Goal: Use online tool/utility: Utilize a website feature to perform a specific function

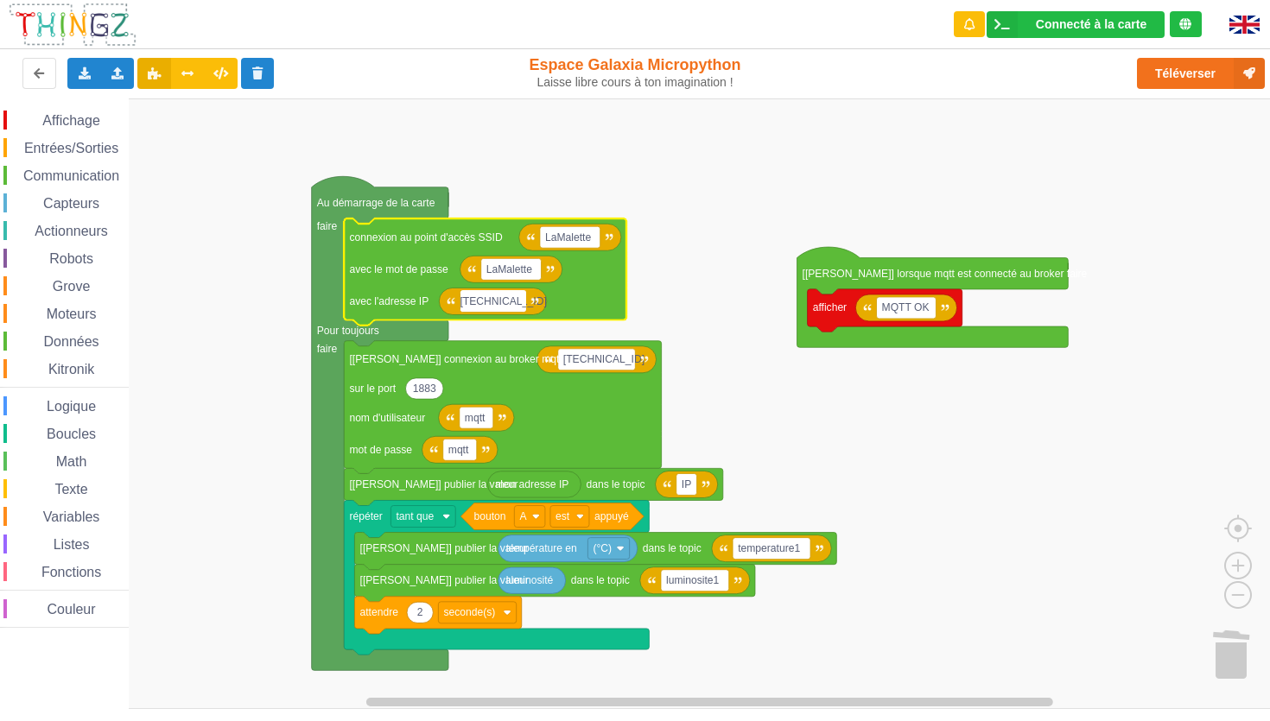
type input "[TECHNICAL_ID]"
click at [701, 296] on rect "Espace de travail de Blocky" at bounding box center [641, 403] width 1282 height 611
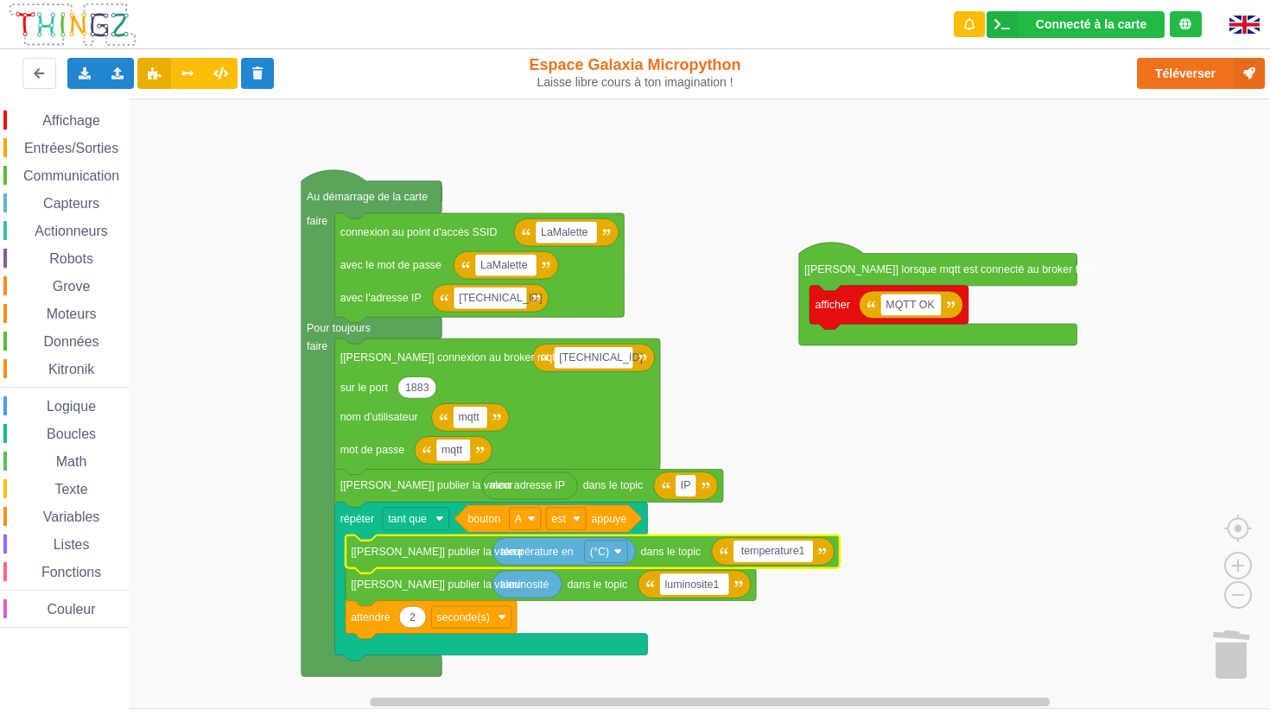
click at [810, 555] on input "temperature1" at bounding box center [773, 552] width 79 height 22
type input "temperature2"
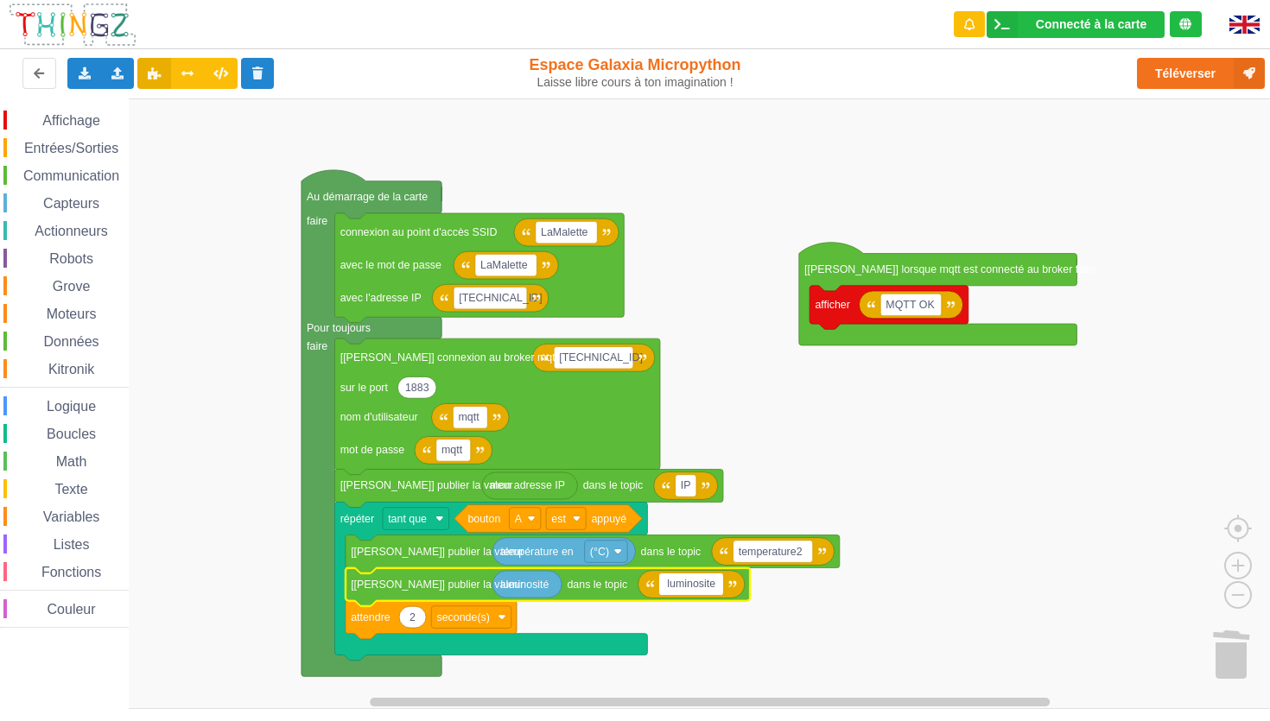
type input "luminosite2"
click at [692, 487] on rect "Espace de travail de Blocky" at bounding box center [686, 486] width 21 height 22
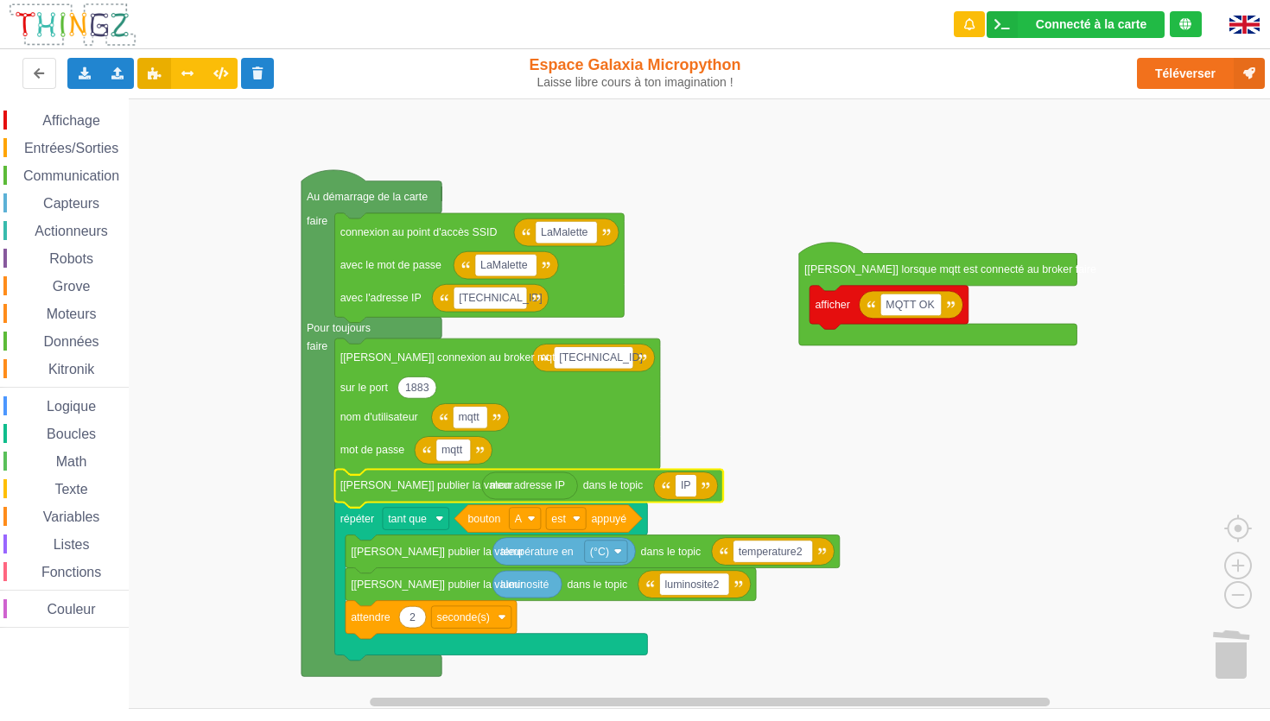
type input "IP2"
click at [893, 445] on rect "Espace de travail de Blocky" at bounding box center [641, 403] width 1282 height 611
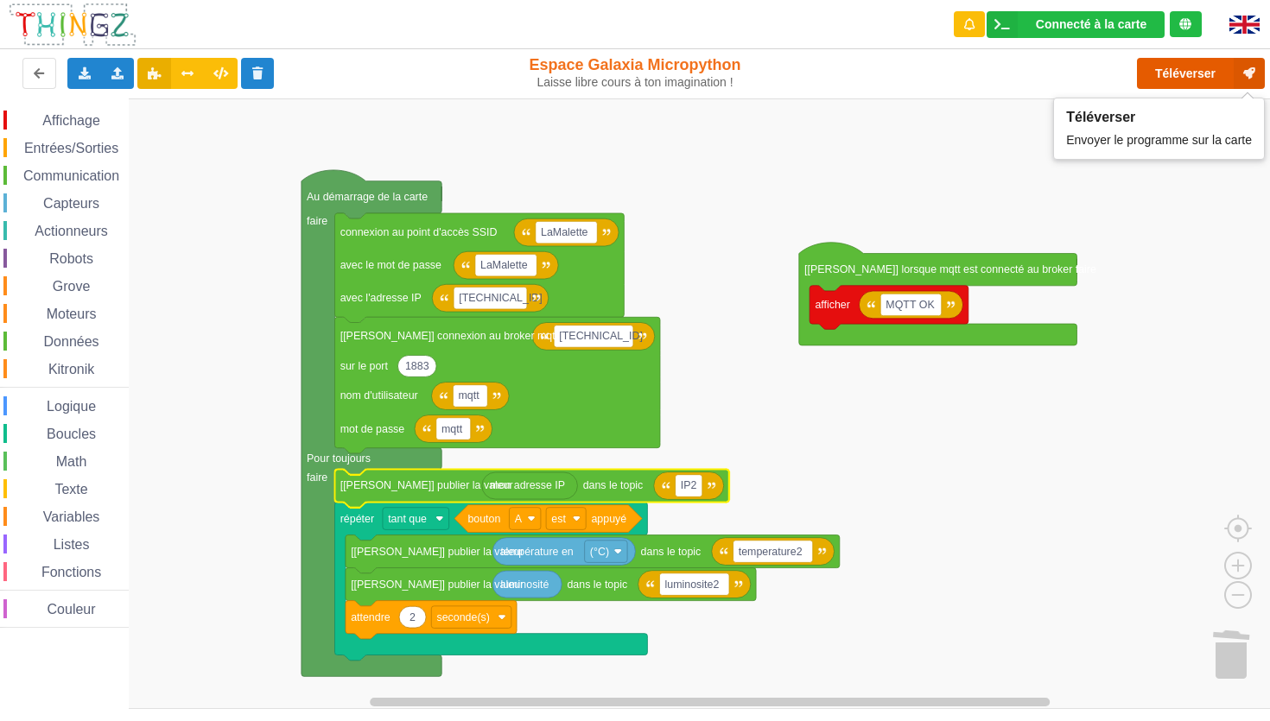
click at [1176, 69] on button "Téléverser" at bounding box center [1201, 73] width 128 height 31
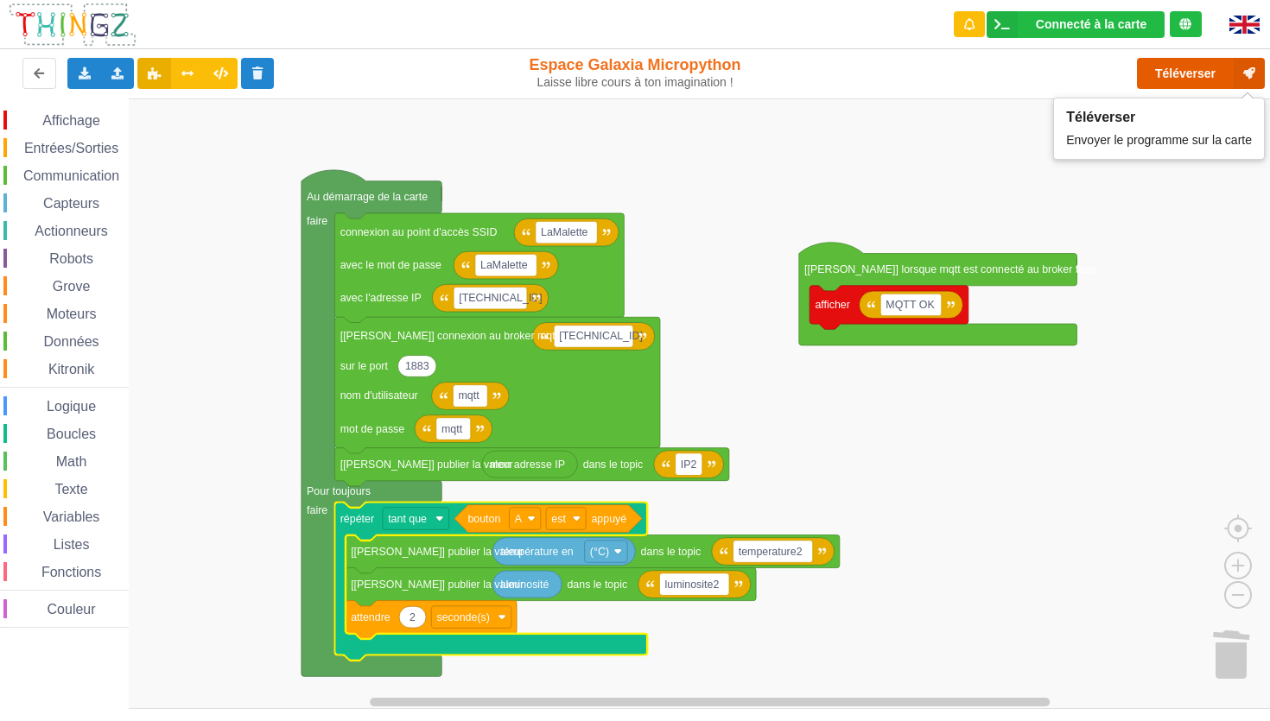
click at [1182, 75] on button "Téléverser" at bounding box center [1201, 73] width 128 height 31
click at [60, 124] on span "Affichage" at bounding box center [71, 120] width 62 height 15
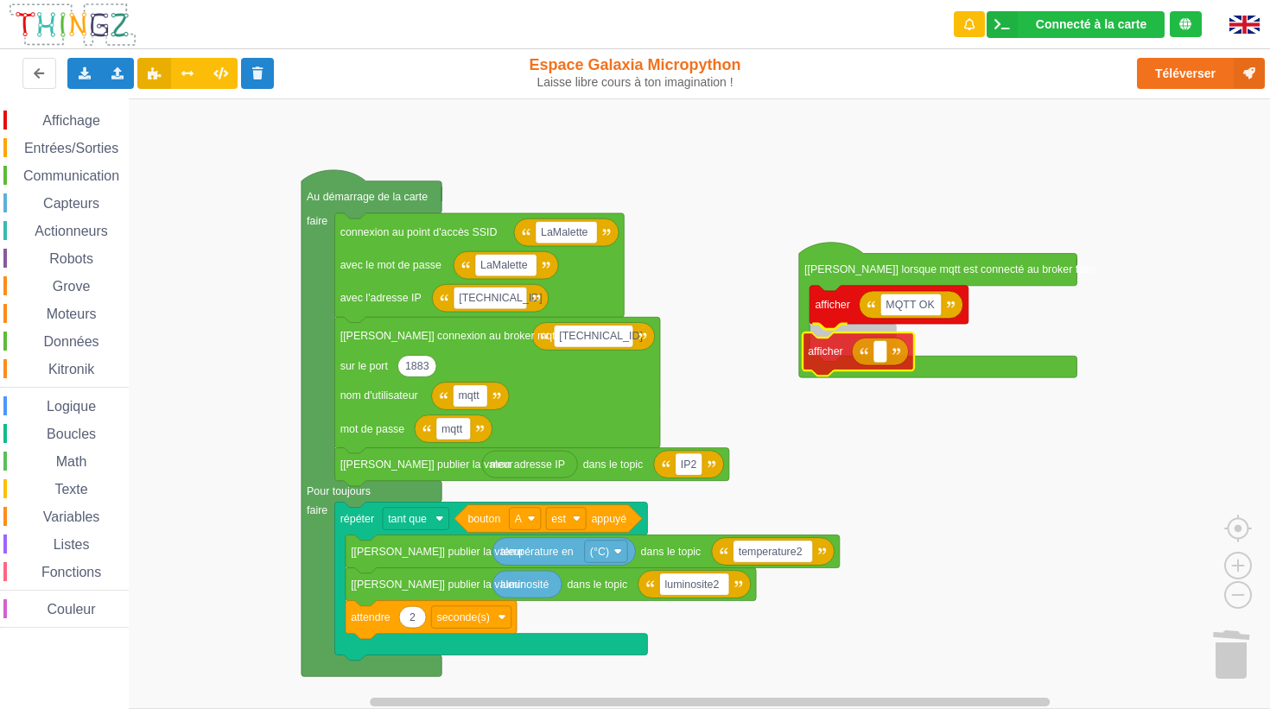
click at [823, 349] on div "Affichage Entrées/Sorties Communication Capteurs Actionneurs Robots Grove Moteu…" at bounding box center [641, 403] width 1282 height 611
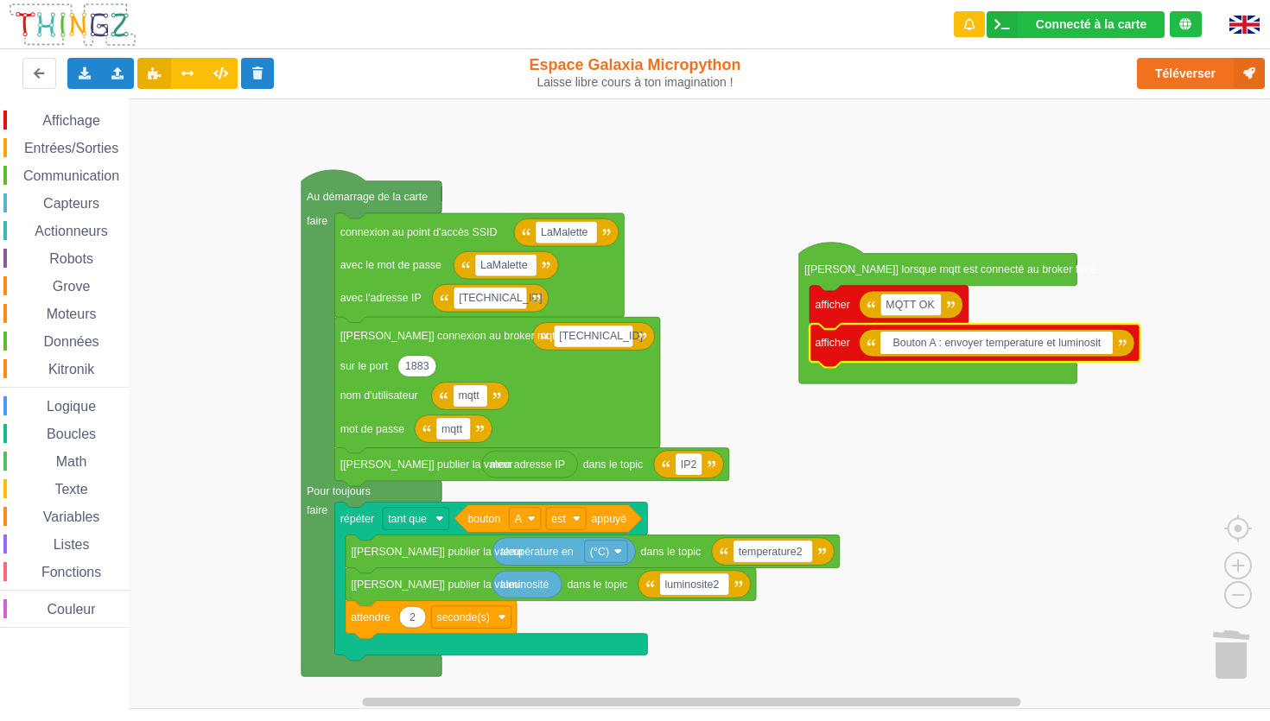
type input "Bouton A : envoyer temperature et luminosite"
click at [979, 492] on rect "Espace de travail de Blocky" at bounding box center [641, 403] width 1282 height 611
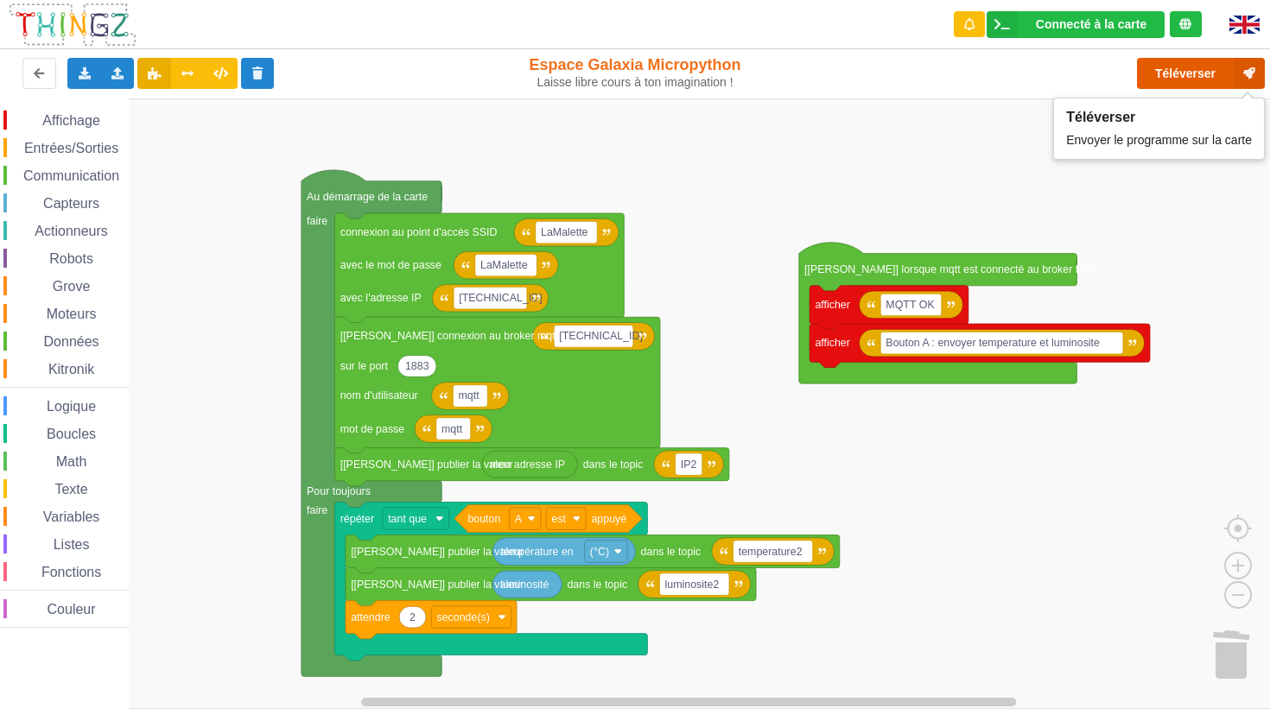
click at [1169, 67] on button "Téléverser" at bounding box center [1201, 73] width 128 height 31
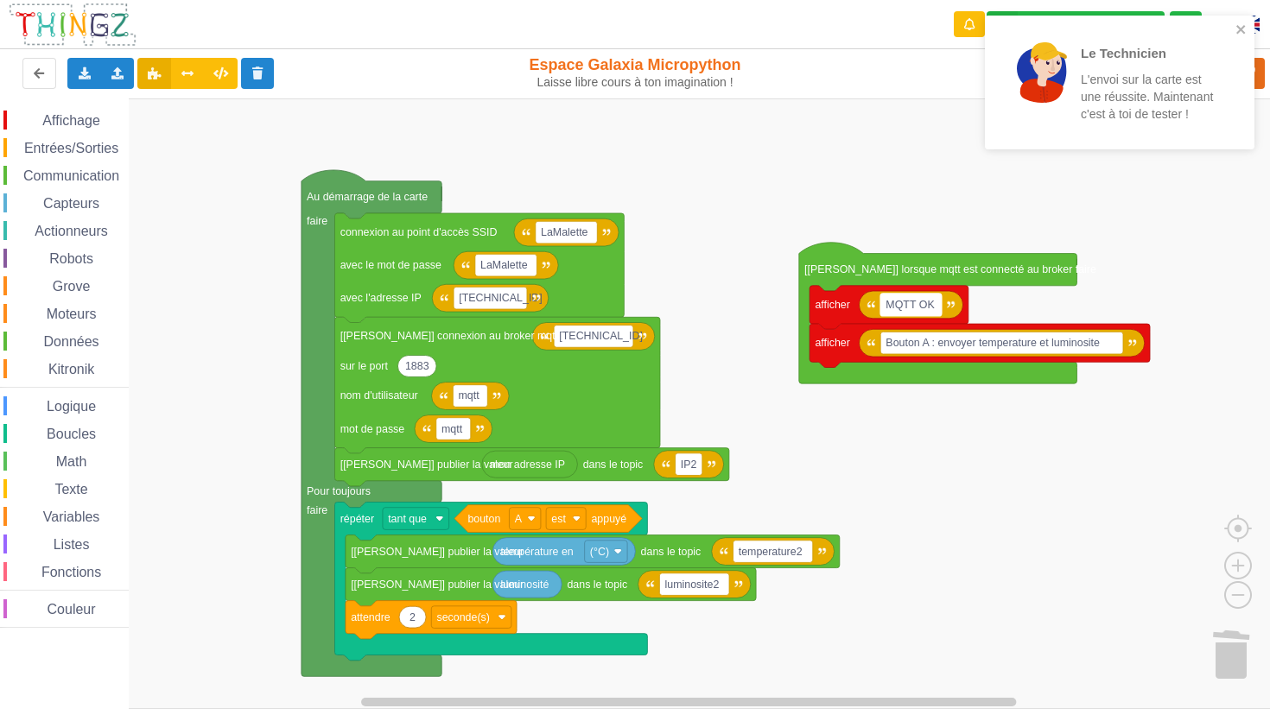
click at [887, 308] on text "MQTT OK" at bounding box center [910, 305] width 49 height 12
click at [887, 308] on input "MQTT OK" at bounding box center [910, 305] width 61 height 22
type input "MQTT OK"
click at [1237, 29] on icon "close" at bounding box center [1242, 29] width 12 height 14
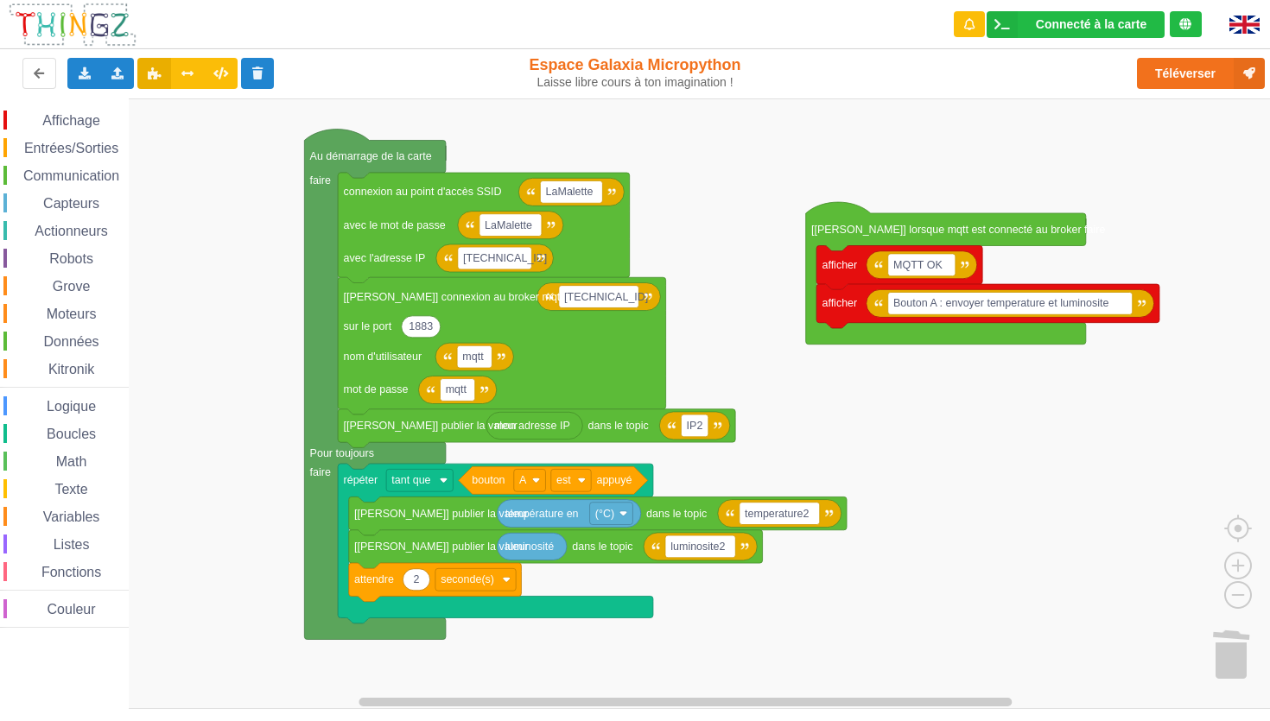
click at [947, 511] on div "Affichage Entrées/Sorties Communication Capteurs Actionneurs Robots Grove Moteu…" at bounding box center [641, 403] width 1282 height 611
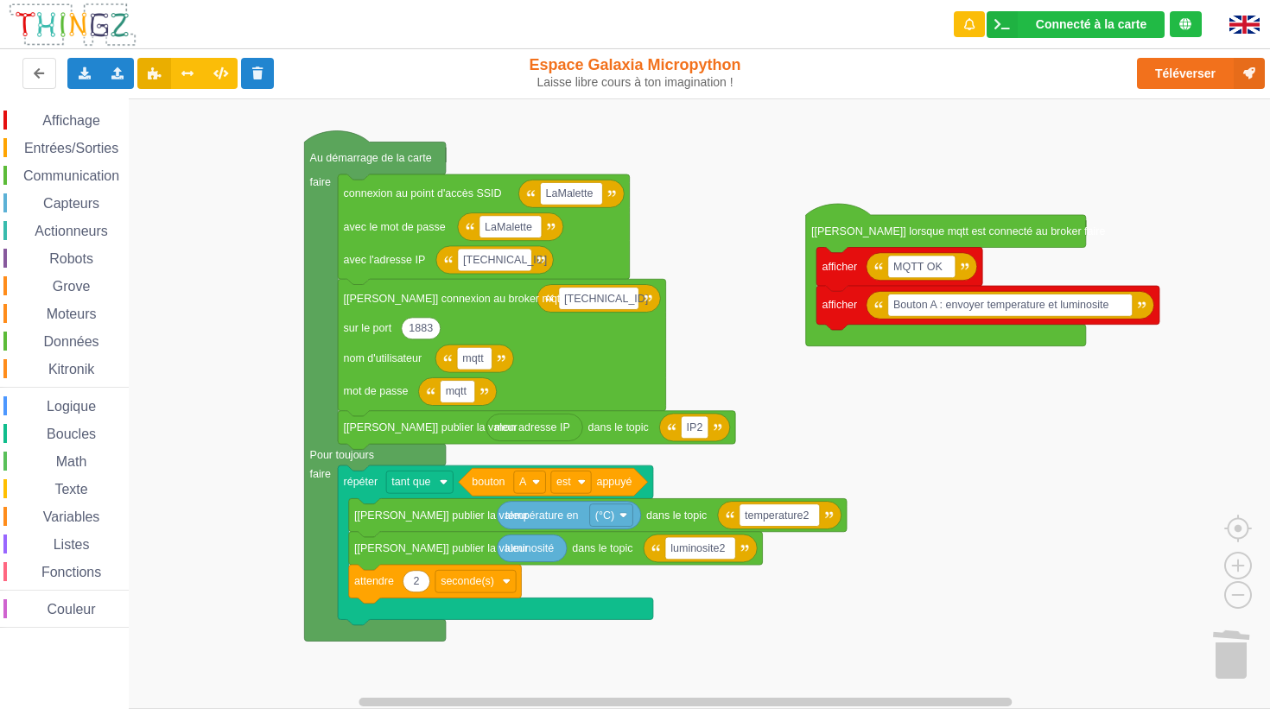
click at [285, 441] on rect "Espace de travail de Blocky" at bounding box center [641, 403] width 1282 height 611
